Goal: Information Seeking & Learning: Find specific fact

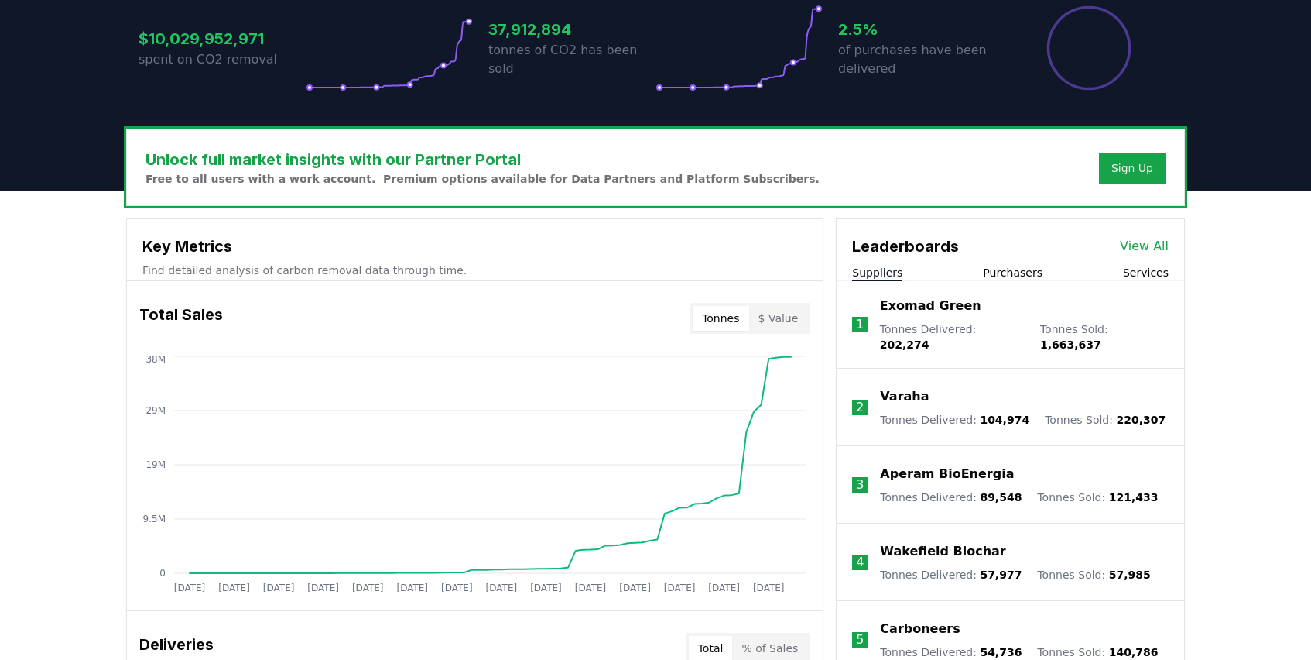
scroll to position [351, 0]
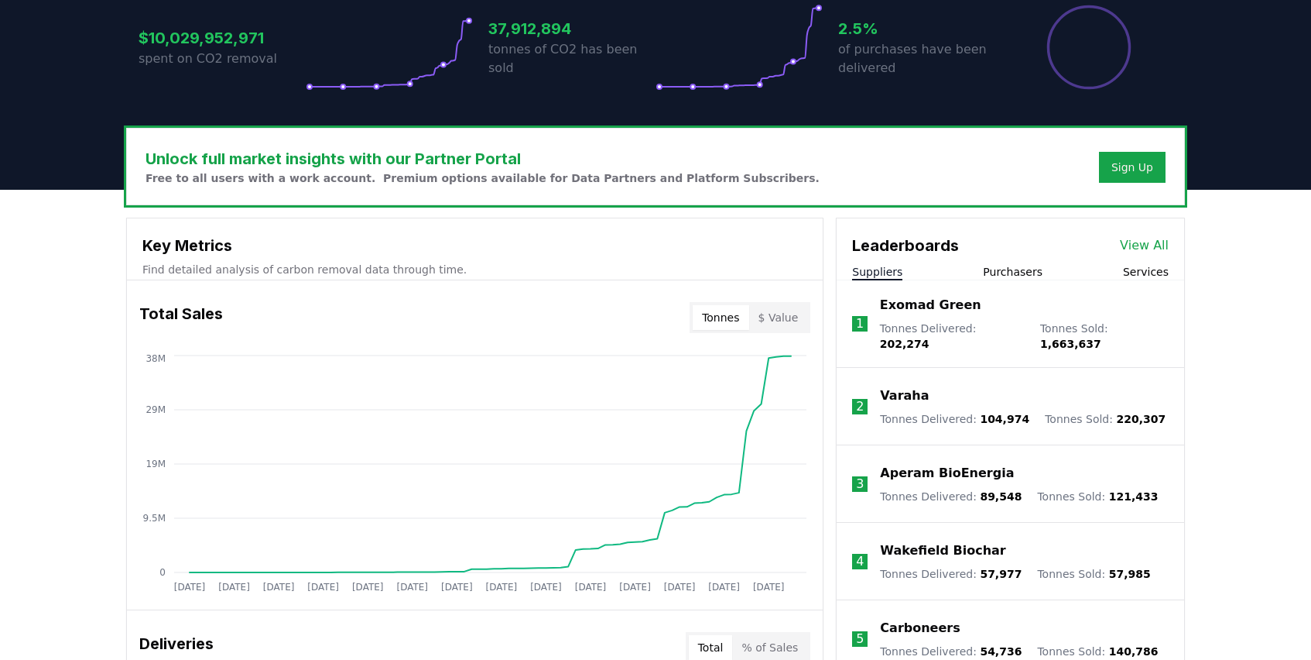
click at [1143, 244] on link "View All" at bounding box center [1144, 245] width 49 height 19
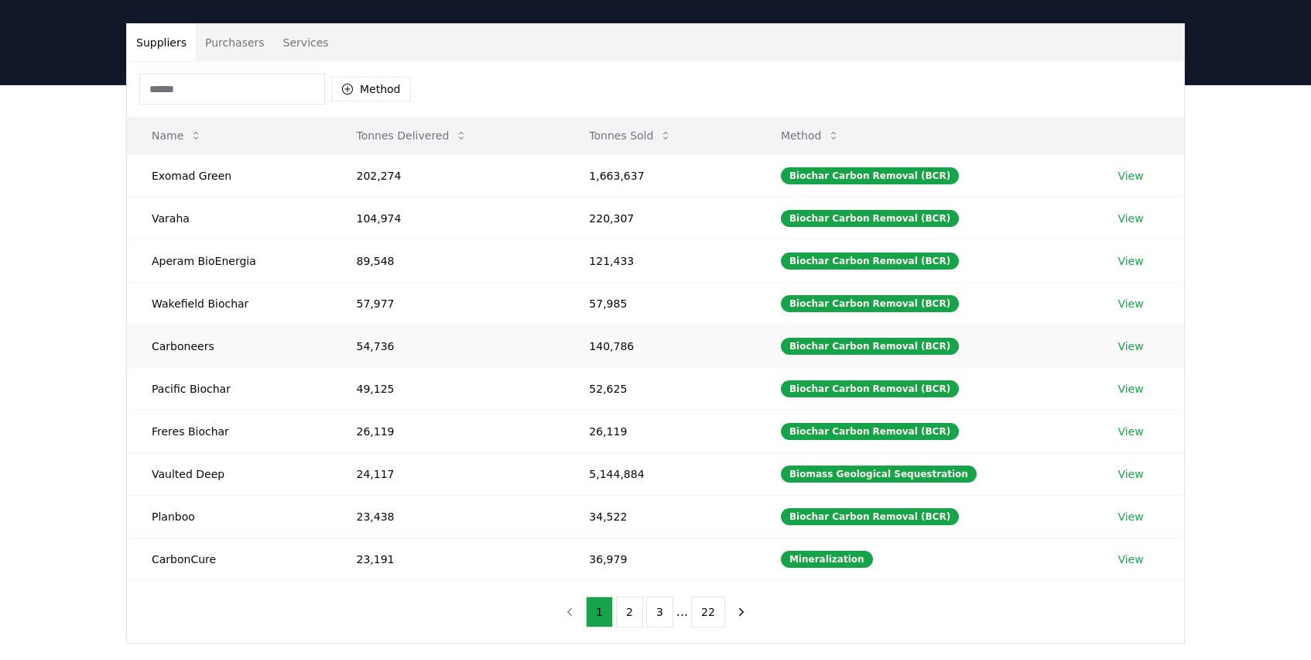
scroll to position [100, 0]
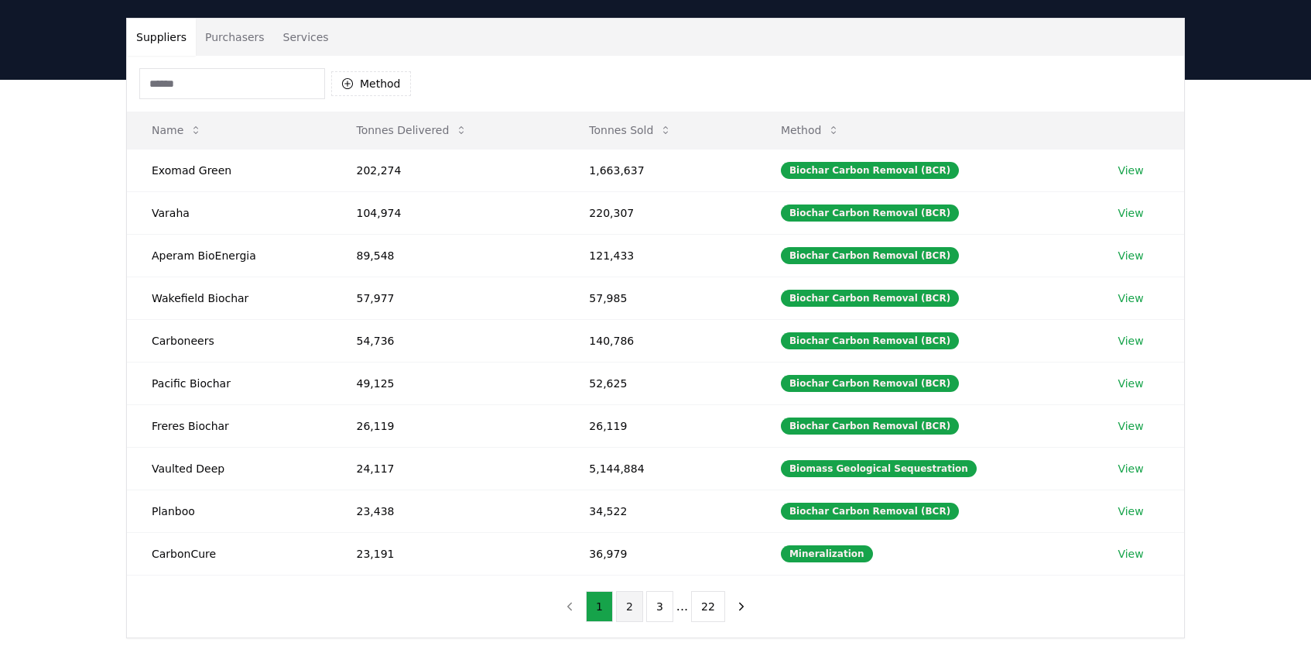
click at [624, 619] on button "2" at bounding box center [629, 606] width 27 height 31
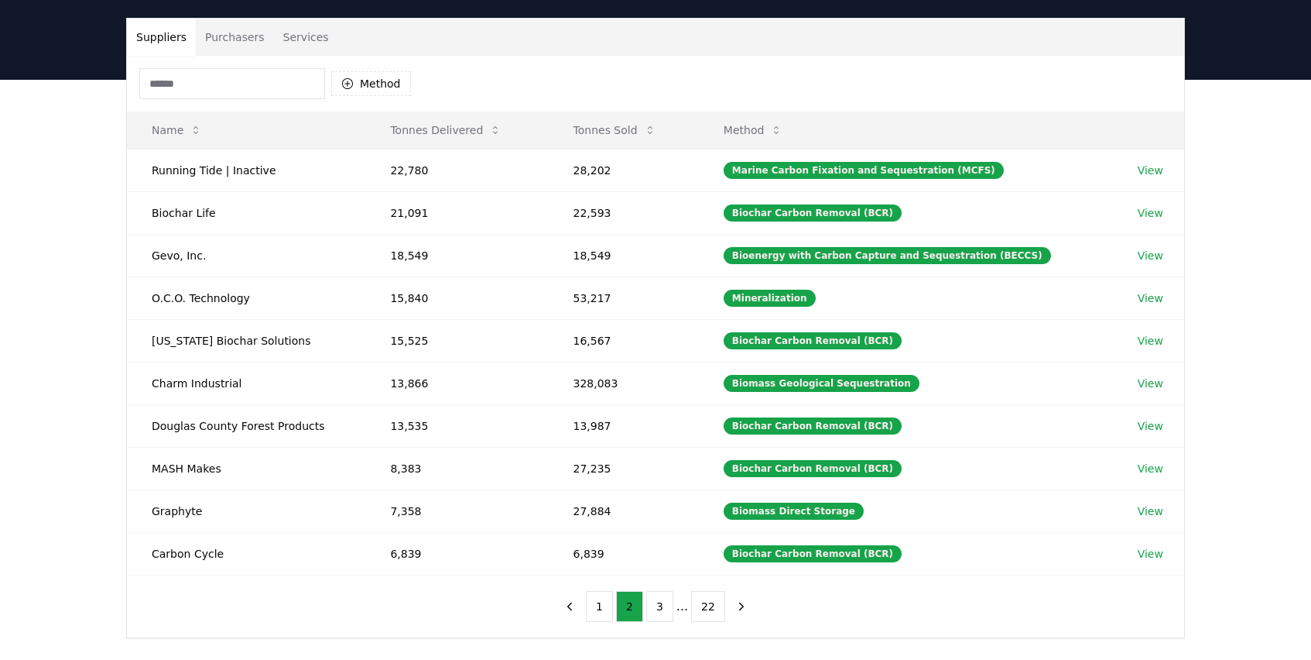
click at [239, 87] on input at bounding box center [232, 83] width 186 height 31
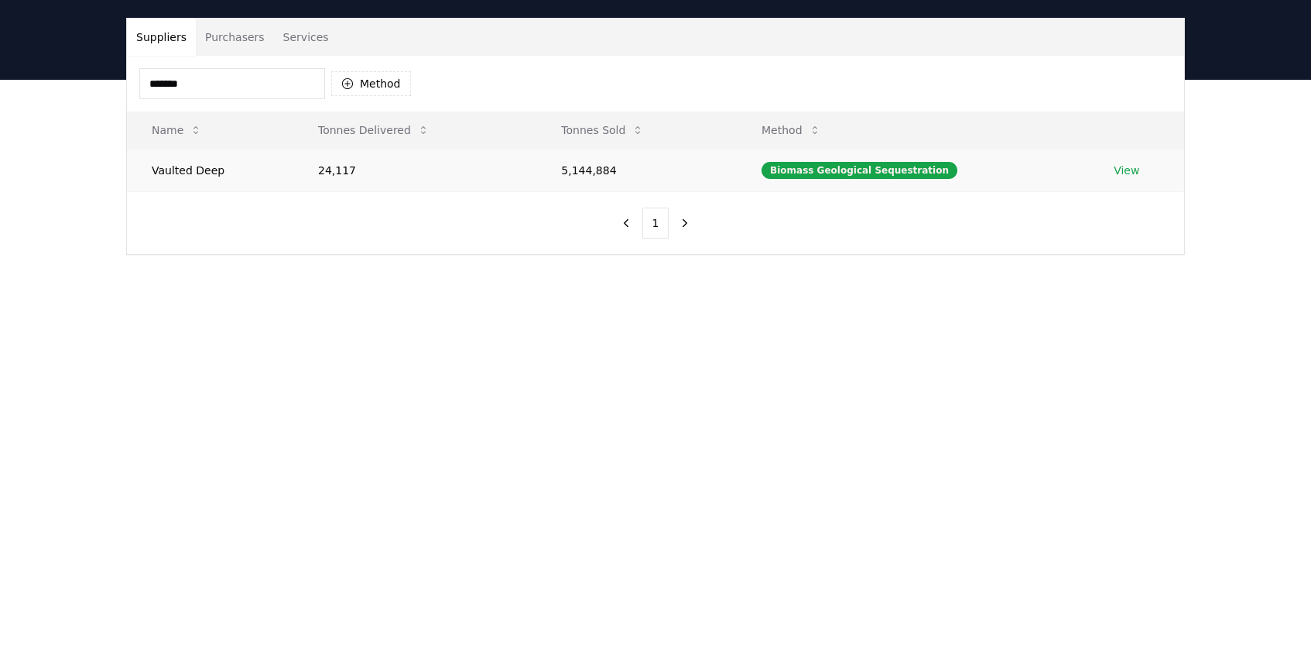
type input "*******"
drag, startPoint x: 353, startPoint y: 173, endPoint x: 300, endPoint y: 173, distance: 53.4
click at [300, 173] on td "24,117" at bounding box center [414, 170] width 243 height 43
copy td "24,117"
